Goal: Find specific page/section

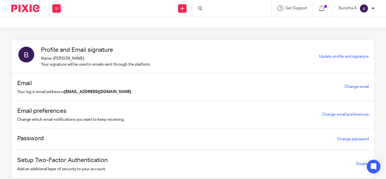
click at [209, 9] on div at bounding box center [232, 8] width 79 height 17
click at [216, 7] on input "Search" at bounding box center [229, 9] width 51 height 5
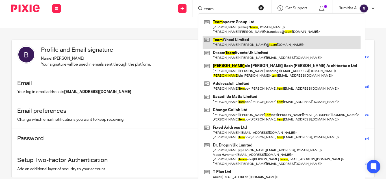
type input "team"
click at [231, 42] on link at bounding box center [282, 42] width 158 height 13
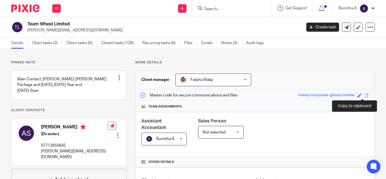
click at [365, 96] on span at bounding box center [367, 95] width 4 height 4
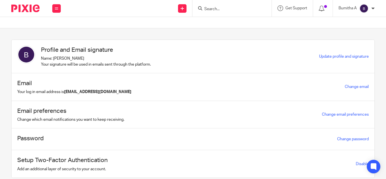
click at [214, 8] on input "Search" at bounding box center [229, 9] width 51 height 5
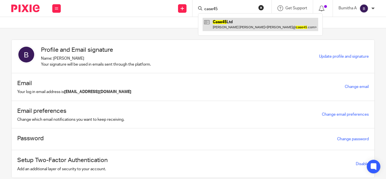
type input "case45"
click at [222, 31] on link at bounding box center [261, 24] width 116 height 13
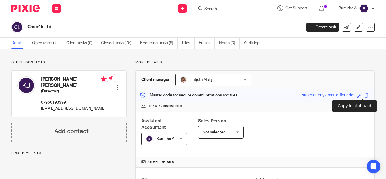
click at [365, 94] on span at bounding box center [367, 95] width 4 height 4
